Goal: Information Seeking & Learning: Learn about a topic

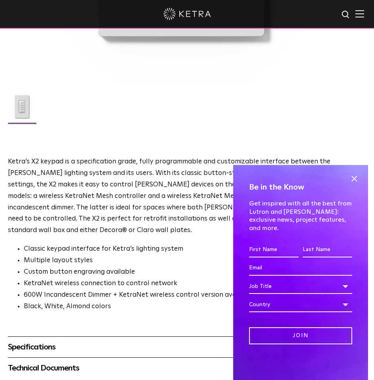
scroll to position [423, 0]
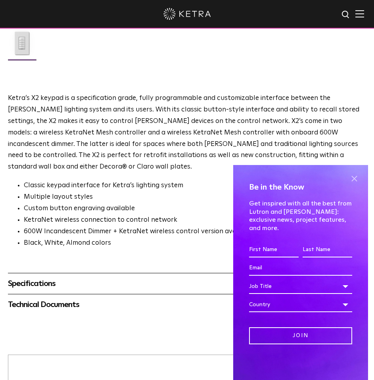
click at [353, 185] on span at bounding box center [354, 179] width 12 height 12
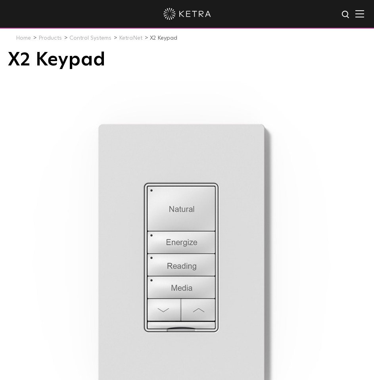
scroll to position [0, 0]
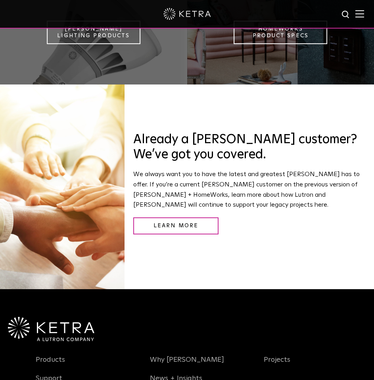
scroll to position [634, 0]
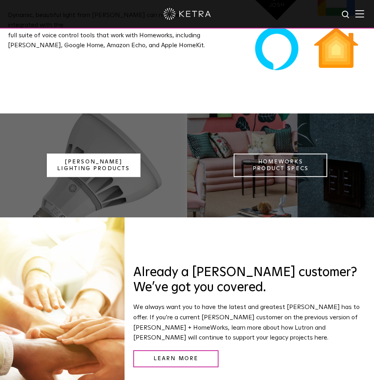
click at [95, 157] on link "Ketra Lighting Products" at bounding box center [94, 165] width 94 height 24
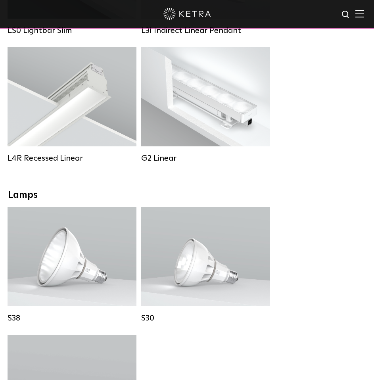
scroll to position [317, 0]
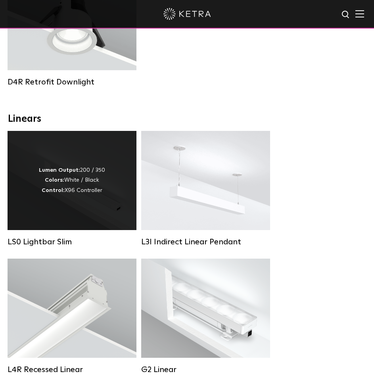
click at [75, 189] on div "Lumen Output: 200 / 350 Colors: White / Black Control: X96 Controller" at bounding box center [72, 180] width 66 height 30
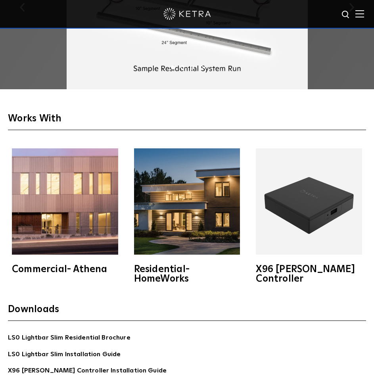
scroll to position [1691, 0]
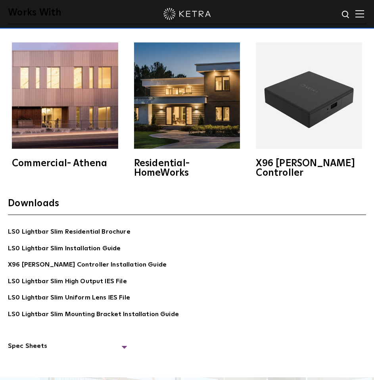
click at [274, 276] on li "LS0 Lightbar Slim High Output IES File" at bounding box center [187, 281] width 358 height 11
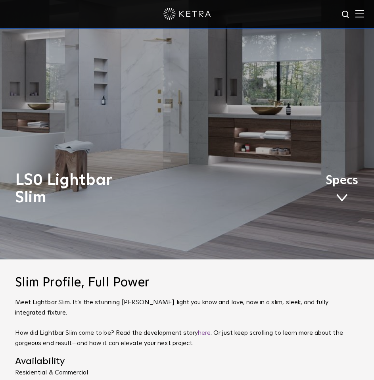
scroll to position [0, 0]
